Goal: Task Accomplishment & Management: Complete application form

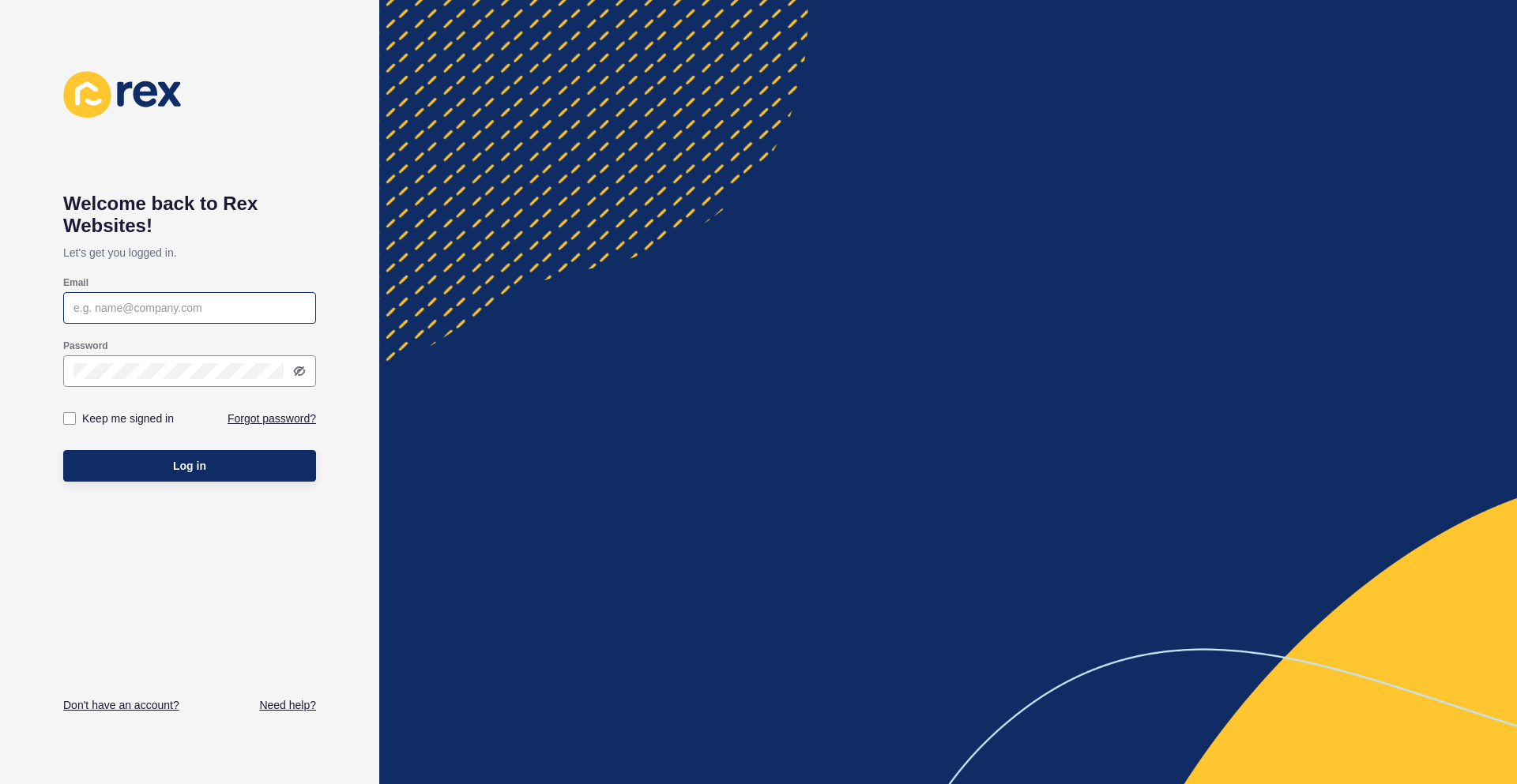
click at [199, 317] on div at bounding box center [190, 308] width 253 height 32
click at [198, 310] on input "Email" at bounding box center [190, 308] width 232 height 16
click at [157, 318] on div at bounding box center [190, 308] width 253 height 32
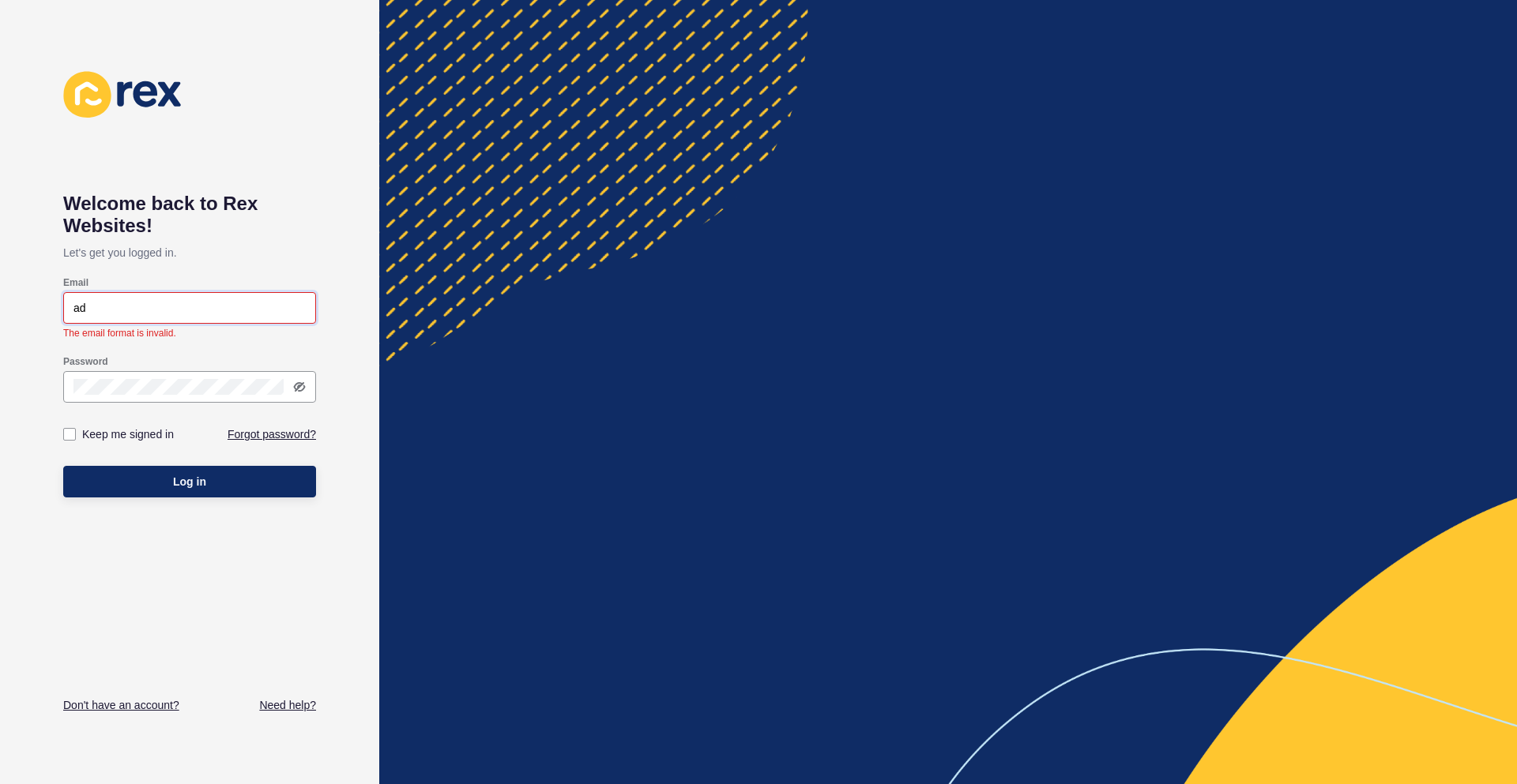
drag, startPoint x: 150, startPoint y: 308, endPoint x: -61, endPoint y: 308, distance: 211.0
click at [0, 308] on html "Welcome back to [PERSON_NAME] Websites! Let's get you logged in. Email ad The e…" at bounding box center [758, 392] width 1517 height 784
paste input "[EMAIL_ADDRESS][DOMAIN_NAME]"
click at [99, 309] on input "[EMAIL_ADDRESS][DOMAIN_NAME]" at bounding box center [190, 308] width 232 height 16
type input "[EMAIL_ADDRESS][DOMAIN_NAME]"
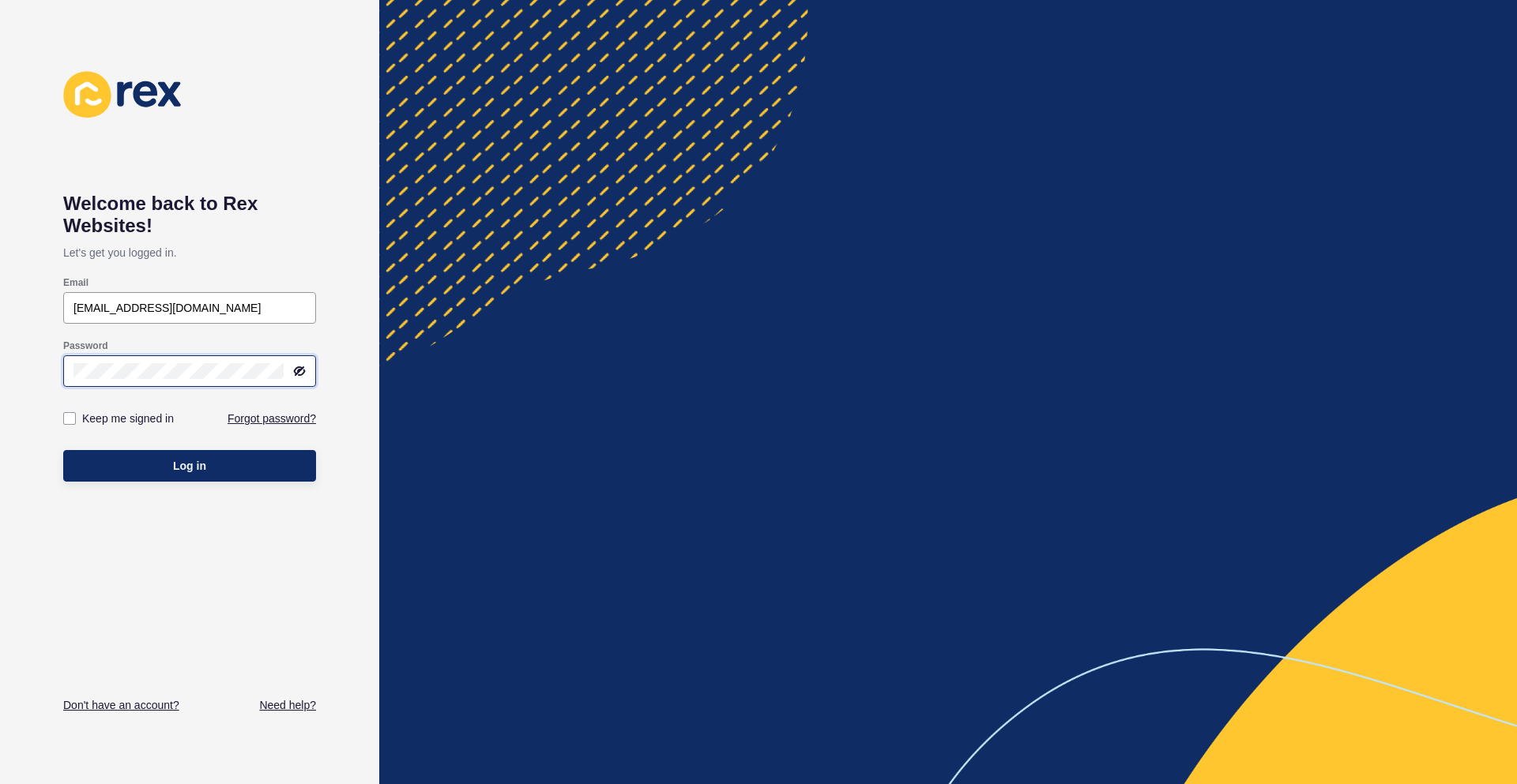
click at [166, 392] on div "Password" at bounding box center [190, 364] width 253 height 63
click at [299, 373] on icon at bounding box center [300, 371] width 13 height 13
click at [228, 456] on button "Log in" at bounding box center [190, 466] width 253 height 32
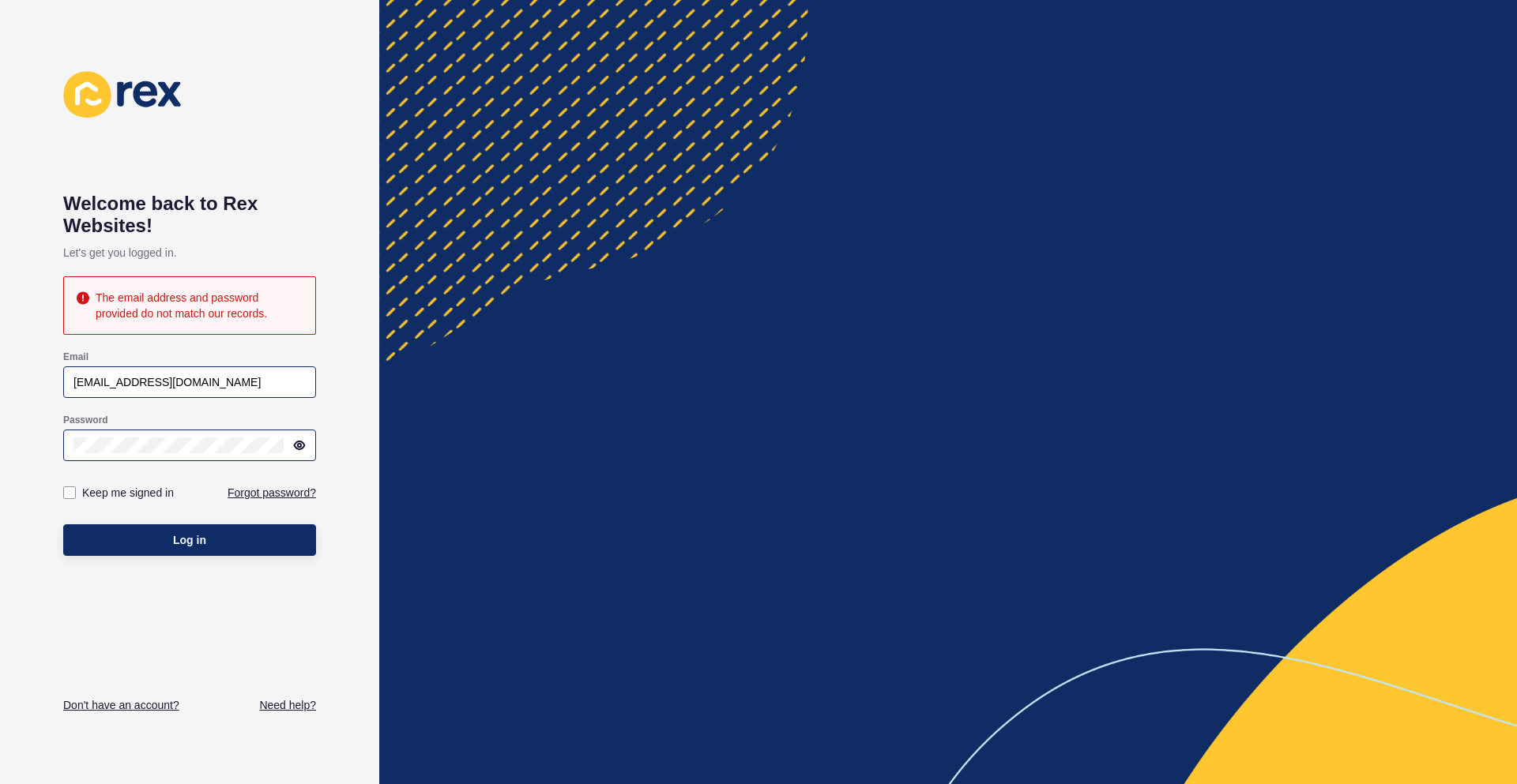
click at [71, 382] on div "[EMAIL_ADDRESS][DOMAIN_NAME]" at bounding box center [190, 382] width 253 height 32
click at [0, 446] on html "Welcome back to [PERSON_NAME] Websites! Let's get you logged in. The email addr…" at bounding box center [758, 392] width 1517 height 784
click at [166, 544] on button "Log in" at bounding box center [190, 541] width 253 height 32
click at [5, 442] on div "Welcome back to [PERSON_NAME] Websites! Let's get you logged in. The email addr…" at bounding box center [190, 392] width 379 height 784
click at [149, 530] on button "Log in" at bounding box center [190, 541] width 253 height 32
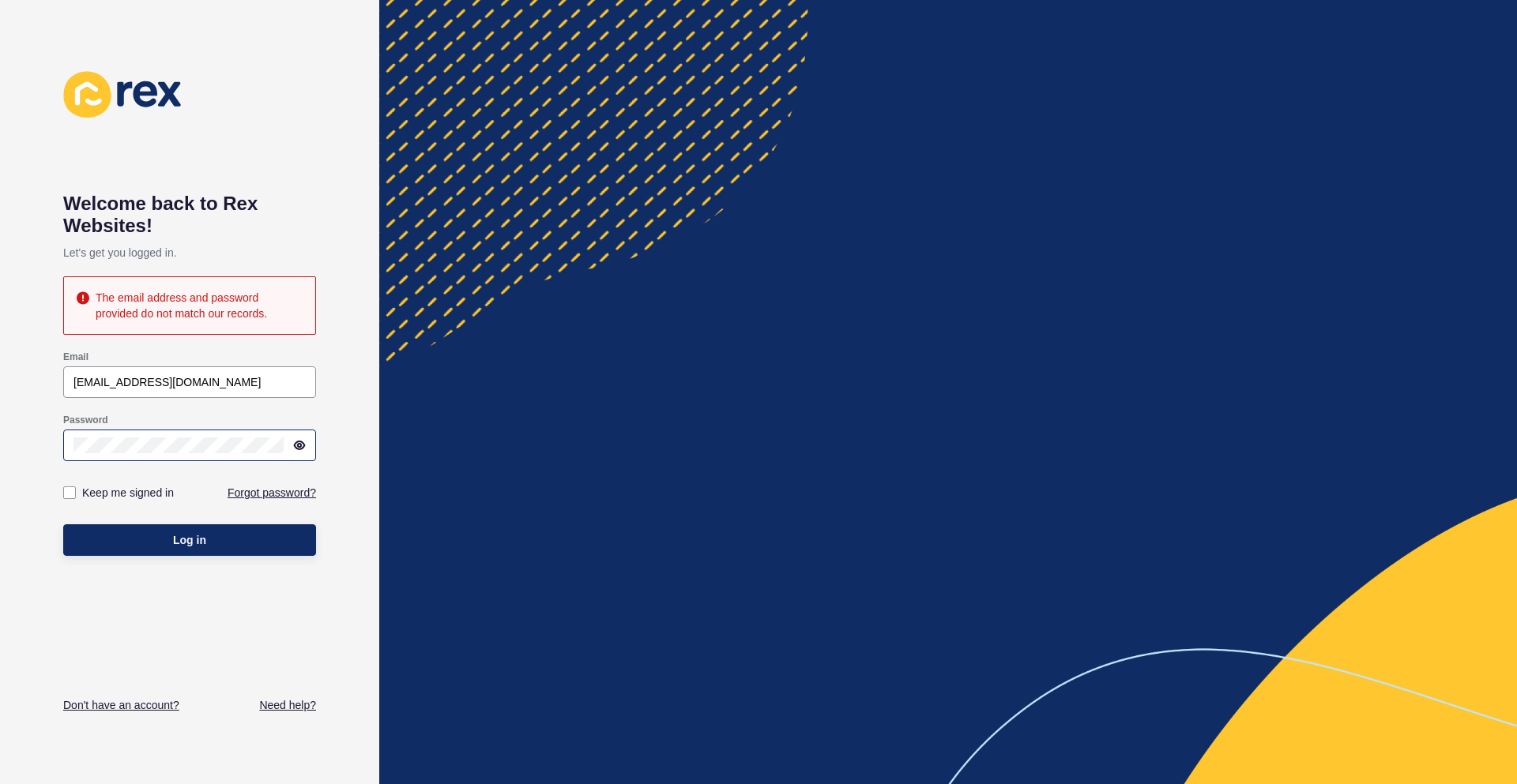
click at [189, 437] on div at bounding box center [190, 446] width 253 height 32
click at [282, 493] on link "Forgot password?" at bounding box center [272, 493] width 89 height 16
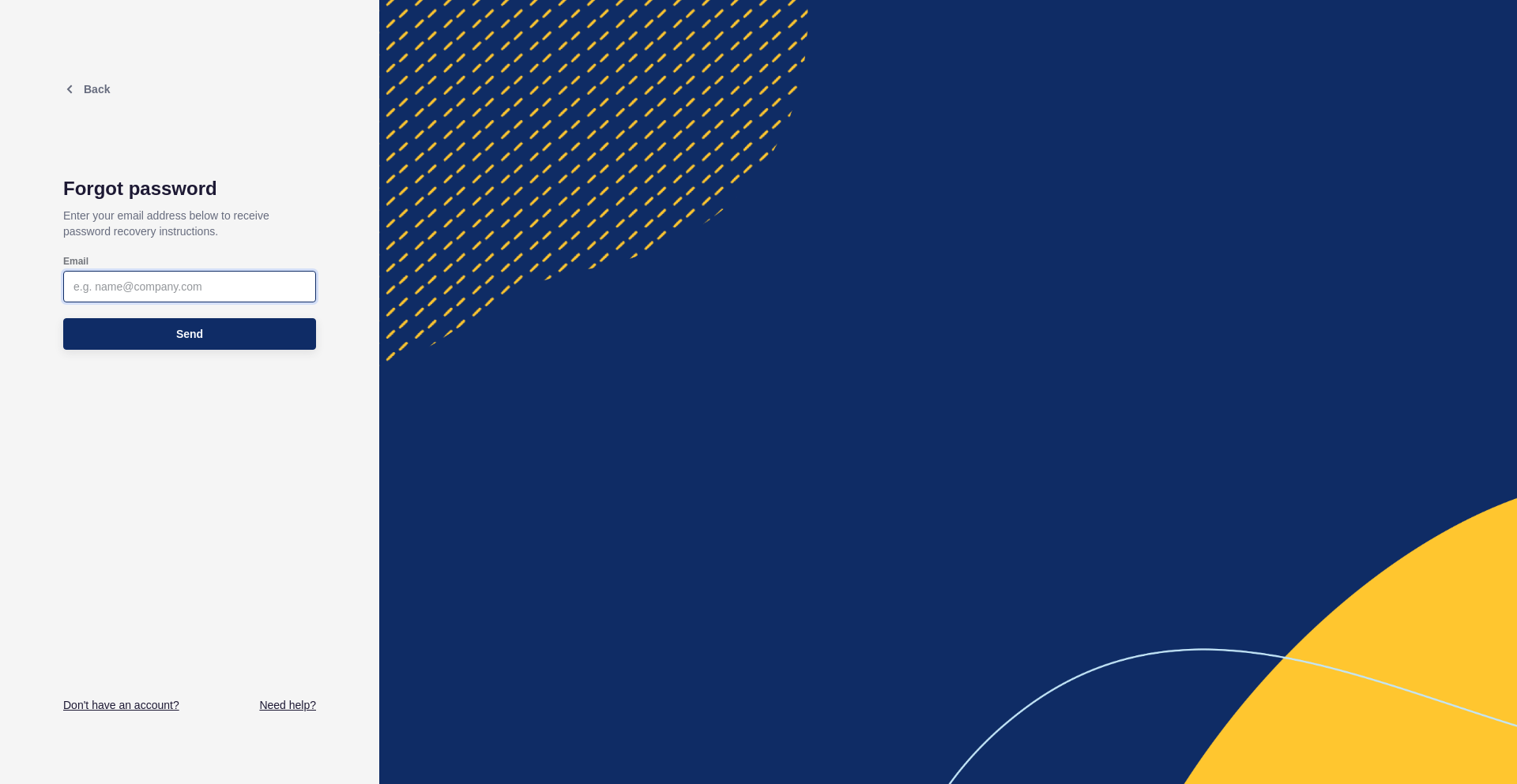
click at [161, 285] on input "Email" at bounding box center [190, 287] width 232 height 16
click at [129, 290] on input "Email" at bounding box center [190, 287] width 232 height 16
paste input "[EMAIL_ADDRESS][DOMAIN_NAME]"
type input "[EMAIL_ADDRESS][DOMAIN_NAME]"
click at [193, 342] on button "Send" at bounding box center [190, 335] width 253 height 32
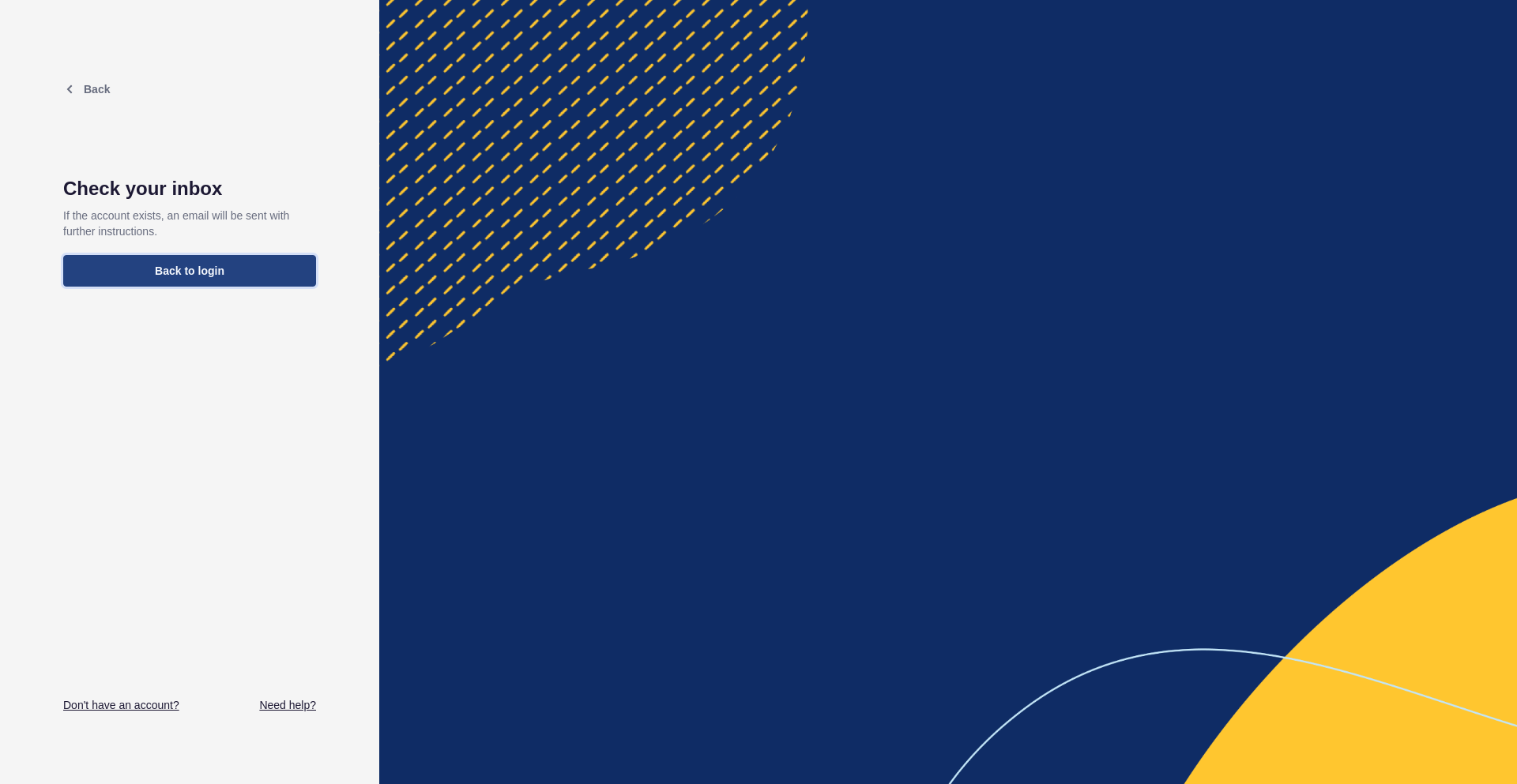
click at [141, 266] on button "Back to login" at bounding box center [190, 271] width 253 height 32
